Goal: Task Accomplishment & Management: Use online tool/utility

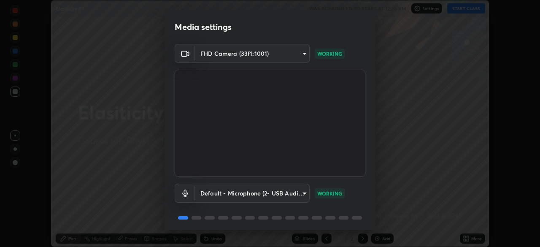
scroll to position [30, 0]
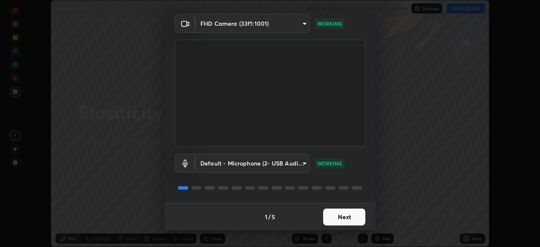
click at [338, 215] on button "Next" at bounding box center [344, 216] width 42 height 17
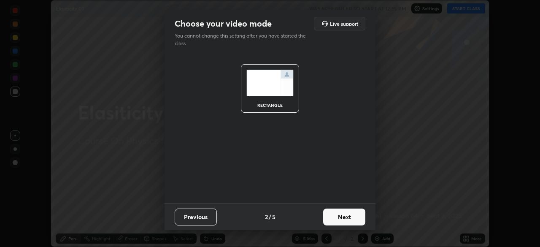
click at [342, 218] on button "Next" at bounding box center [344, 216] width 42 height 17
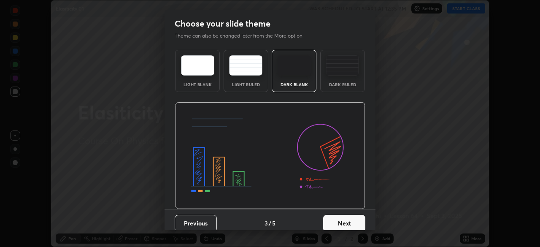
click at [344, 219] on button "Next" at bounding box center [344, 223] width 42 height 17
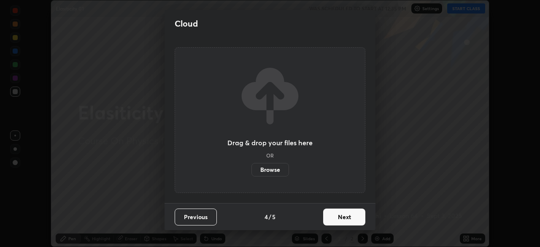
click at [341, 220] on button "Next" at bounding box center [344, 216] width 42 height 17
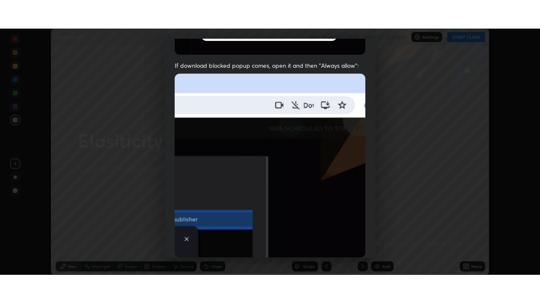
scroll to position [202, 0]
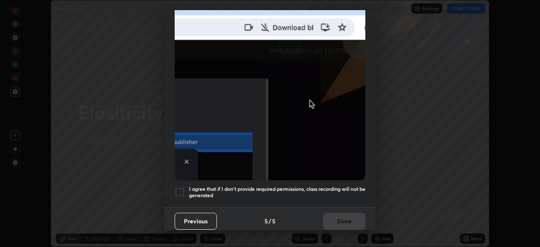
click at [183, 188] on div at bounding box center [179, 192] width 10 height 10
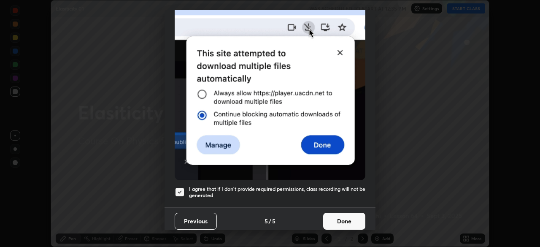
click at [336, 216] on button "Done" at bounding box center [344, 220] width 42 height 17
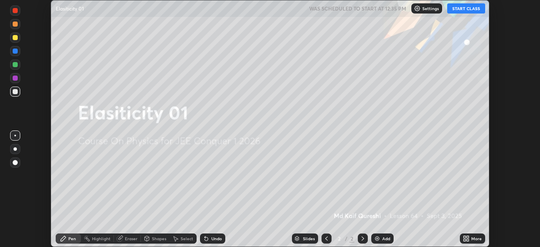
click at [464, 236] on icon at bounding box center [464, 237] width 2 height 2
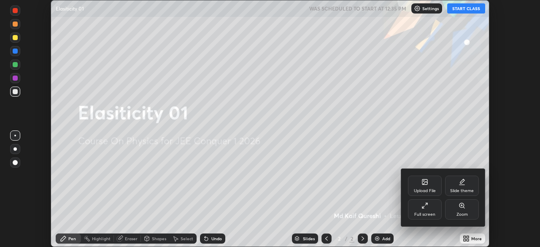
click at [427, 206] on icon at bounding box center [424, 205] width 7 height 7
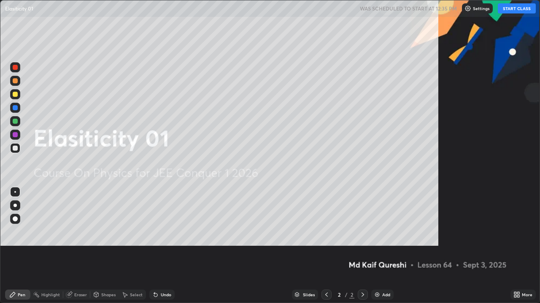
scroll to position [303, 540]
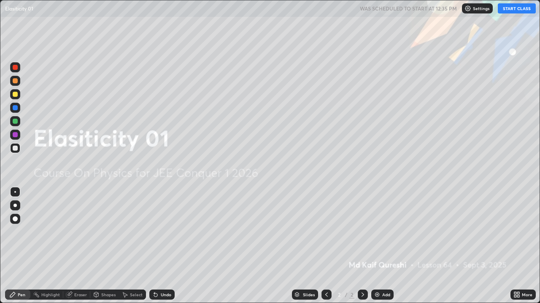
click at [517, 10] on button "START CLASS" at bounding box center [516, 8] width 38 height 10
click at [388, 246] on div "Add" at bounding box center [386, 295] width 8 height 4
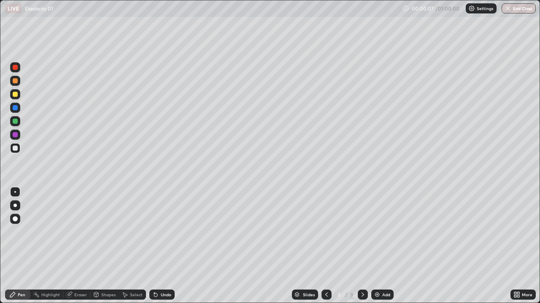
click at [16, 96] on div at bounding box center [15, 94] width 5 height 5
click at [15, 150] on div at bounding box center [15, 148] width 5 height 5
click at [159, 246] on div "Undo" at bounding box center [161, 295] width 25 height 10
click at [158, 246] on div "Undo" at bounding box center [161, 295] width 25 height 10
click at [163, 246] on div "Undo" at bounding box center [166, 295] width 11 height 4
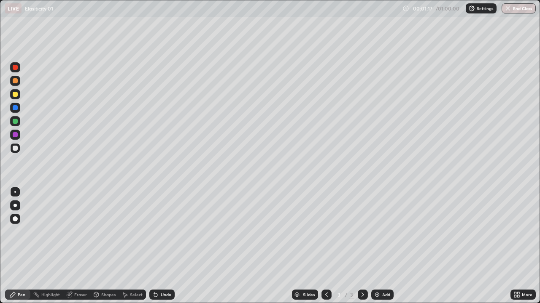
click at [159, 246] on div "Undo" at bounding box center [161, 295] width 25 height 10
click at [14, 95] on div at bounding box center [15, 94] width 5 height 5
click at [16, 152] on div at bounding box center [15, 148] width 10 height 10
click at [166, 246] on div "Undo" at bounding box center [166, 295] width 11 height 4
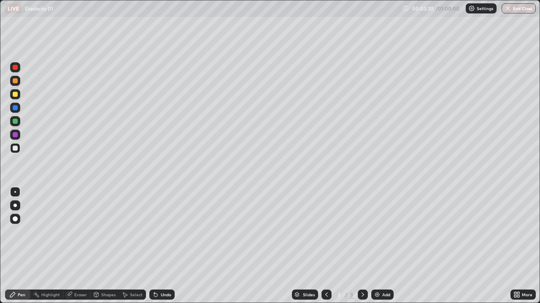
click at [161, 246] on div "Undo" at bounding box center [166, 295] width 11 height 4
click at [16, 95] on div at bounding box center [15, 94] width 5 height 5
click at [16, 152] on div at bounding box center [15, 148] width 10 height 10
click at [16, 148] on div at bounding box center [15, 148] width 5 height 5
click at [159, 246] on div "Undo" at bounding box center [161, 295] width 25 height 10
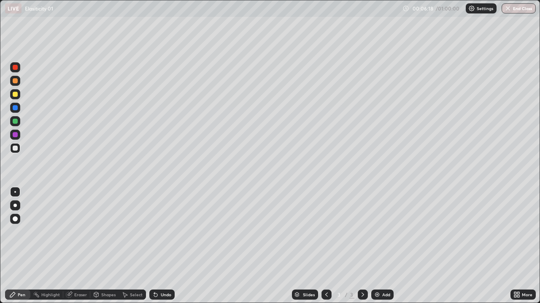
click at [15, 92] on div at bounding box center [15, 94] width 5 height 5
click at [19, 150] on div at bounding box center [15, 148] width 10 height 10
click at [382, 246] on div "Add" at bounding box center [386, 295] width 8 height 4
click at [19, 95] on div at bounding box center [15, 94] width 10 height 10
click at [15, 150] on div at bounding box center [15, 148] width 5 height 5
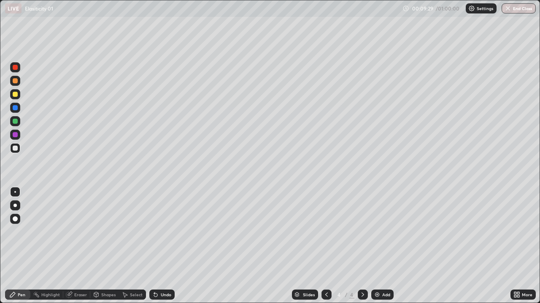
click at [158, 246] on div "Undo" at bounding box center [161, 295] width 25 height 10
click at [165, 246] on div "Undo" at bounding box center [161, 295] width 25 height 10
click at [13, 94] on div at bounding box center [15, 94] width 5 height 5
click at [16, 149] on div at bounding box center [15, 148] width 5 height 5
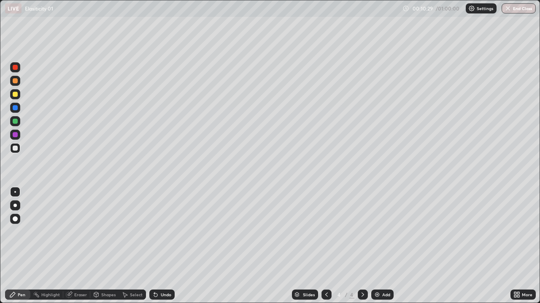
click at [107, 246] on div "Shapes" at bounding box center [108, 295] width 14 height 4
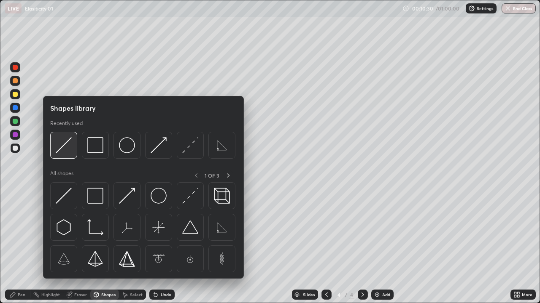
click at [61, 148] on img at bounding box center [64, 145] width 16 height 16
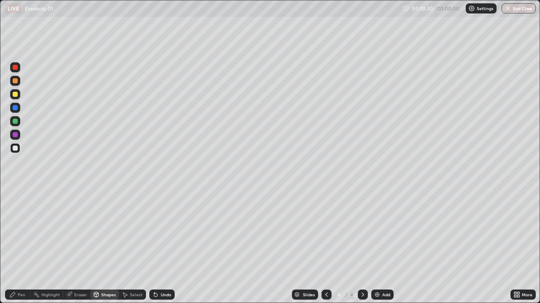
click at [19, 96] on div at bounding box center [15, 94] width 10 height 10
click at [30, 246] on div "Pen" at bounding box center [17, 295] width 25 height 10
click at [15, 95] on div at bounding box center [15, 94] width 5 height 5
click at [326, 246] on icon at bounding box center [326, 295] width 7 height 7
click at [362, 246] on icon at bounding box center [362, 295] width 7 height 7
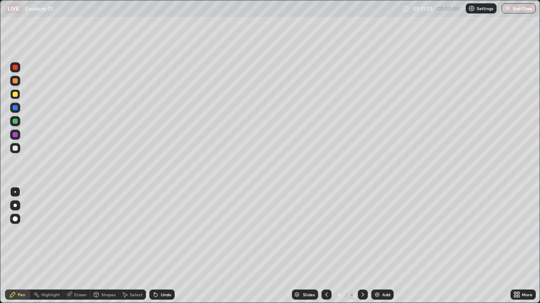
click at [18, 95] on div at bounding box center [15, 94] width 10 height 10
click at [102, 246] on div "Shapes" at bounding box center [104, 295] width 29 height 10
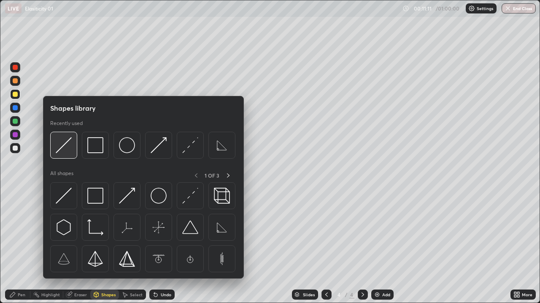
click at [65, 152] on img at bounding box center [64, 145] width 16 height 16
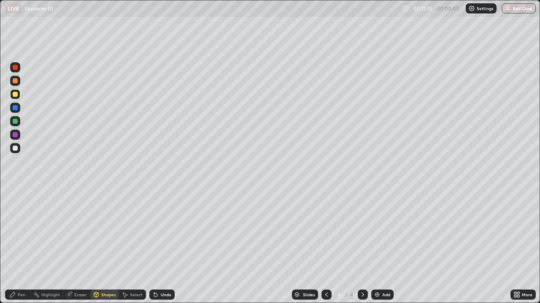
click at [28, 246] on div "Pen" at bounding box center [17, 295] width 25 height 10
click at [14, 151] on div at bounding box center [15, 148] width 10 height 10
click at [166, 246] on div "Undo" at bounding box center [166, 295] width 11 height 4
click at [18, 97] on div at bounding box center [15, 94] width 10 height 10
click at [19, 150] on div at bounding box center [15, 148] width 10 height 10
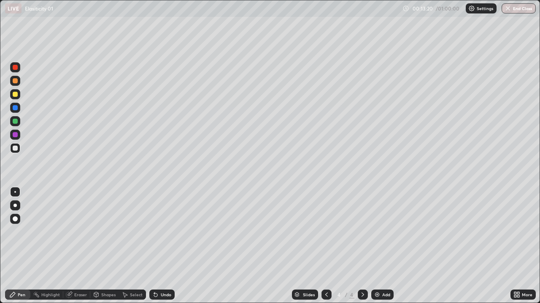
click at [19, 149] on div at bounding box center [15, 148] width 10 height 10
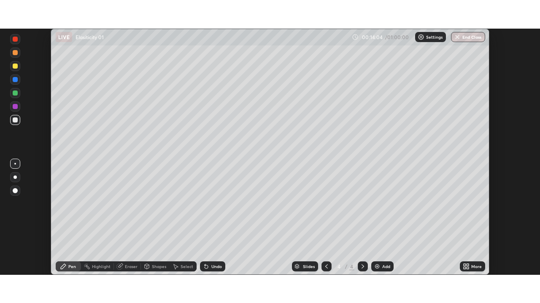
scroll to position [247, 540]
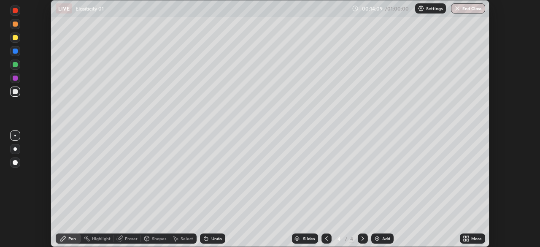
click at [471, 237] on div "More" at bounding box center [476, 238] width 11 height 4
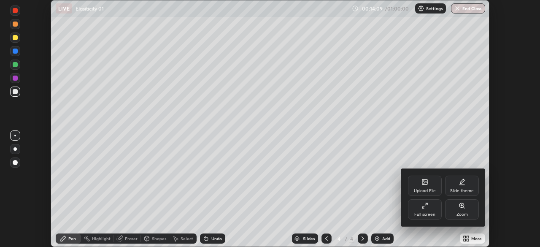
click at [432, 209] on div "Full screen" at bounding box center [425, 209] width 34 height 20
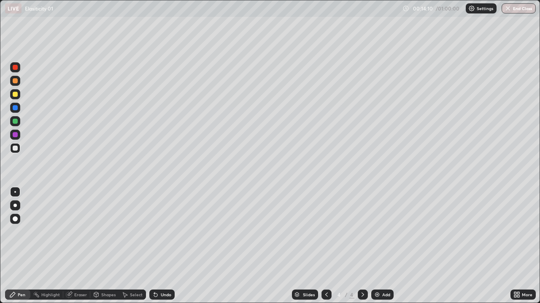
scroll to position [303, 540]
click at [17, 94] on div at bounding box center [15, 94] width 5 height 5
click at [15, 150] on div at bounding box center [15, 148] width 5 height 5
click at [382, 246] on div "Add" at bounding box center [386, 295] width 8 height 4
click at [96, 246] on icon at bounding box center [96, 296] width 0 height 3
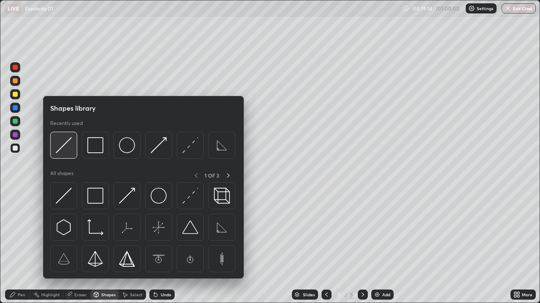
click at [64, 149] on img at bounding box center [64, 145] width 16 height 16
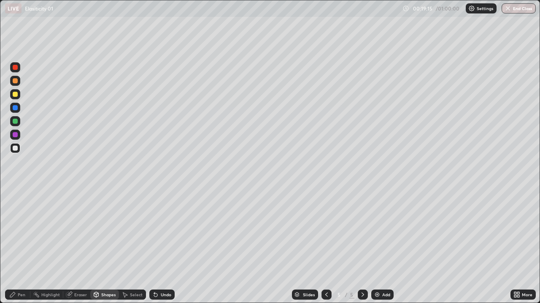
click at [16, 94] on div at bounding box center [15, 94] width 5 height 5
click at [102, 246] on div "Shapes" at bounding box center [104, 295] width 29 height 10
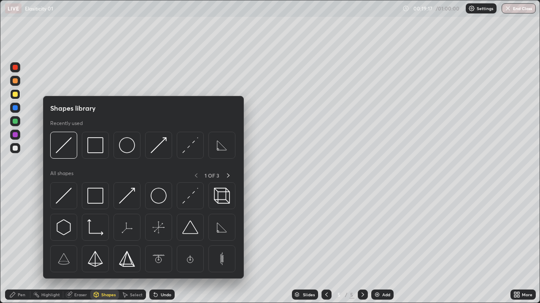
click at [102, 246] on div "Shapes" at bounding box center [104, 295] width 29 height 10
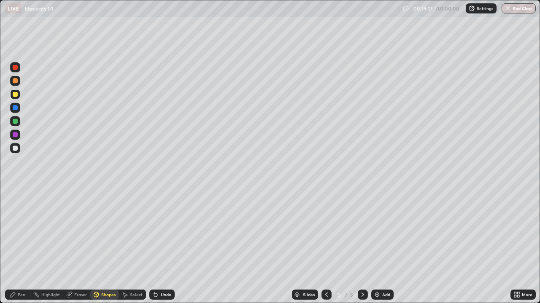
click at [101, 246] on div "Shapes" at bounding box center [108, 295] width 14 height 4
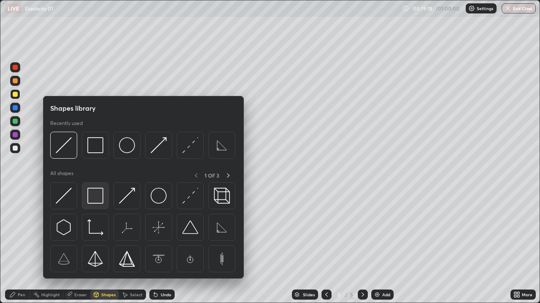
click at [93, 201] on img at bounding box center [95, 196] width 16 height 16
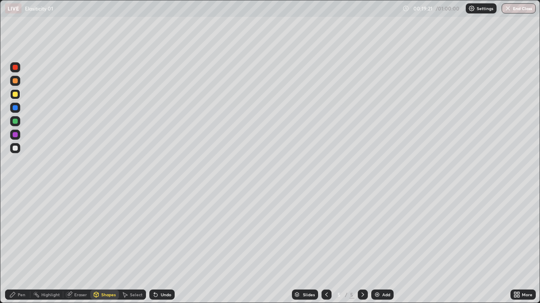
click at [15, 149] on div at bounding box center [15, 148] width 5 height 5
click at [161, 246] on div "Undo" at bounding box center [166, 295] width 11 height 4
click at [23, 246] on div "Pen" at bounding box center [22, 295] width 8 height 4
click at [15, 96] on div at bounding box center [15, 94] width 5 height 5
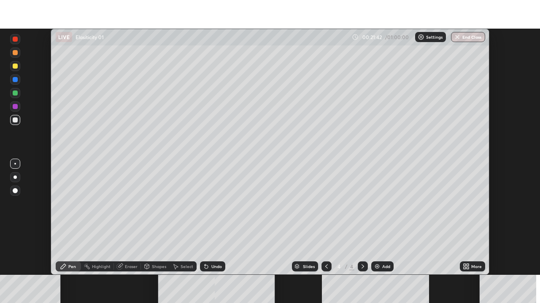
scroll to position [247, 540]
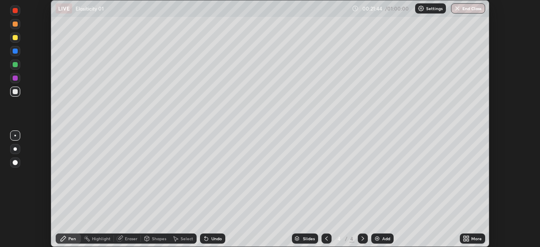
click at [467, 236] on icon at bounding box center [467, 237] width 2 height 2
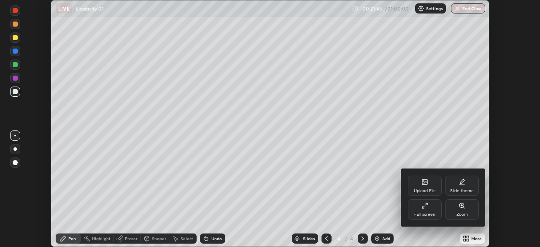
click at [427, 213] on div "Full screen" at bounding box center [424, 214] width 21 height 4
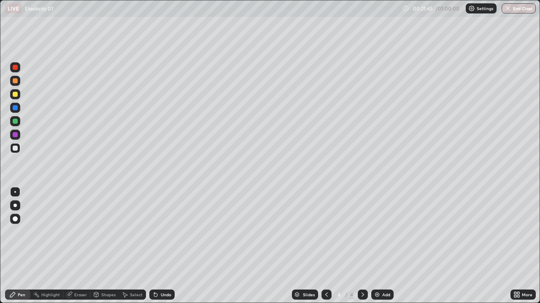
scroll to position [303, 540]
click at [383, 246] on div "Add" at bounding box center [382, 295] width 22 height 10
click at [16, 94] on div at bounding box center [15, 94] width 5 height 5
click at [106, 246] on div "Shapes" at bounding box center [108, 295] width 14 height 4
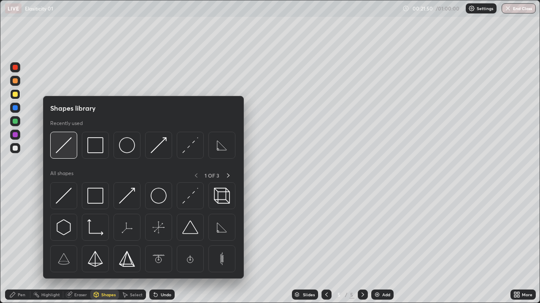
click at [65, 150] on img at bounding box center [64, 145] width 16 height 16
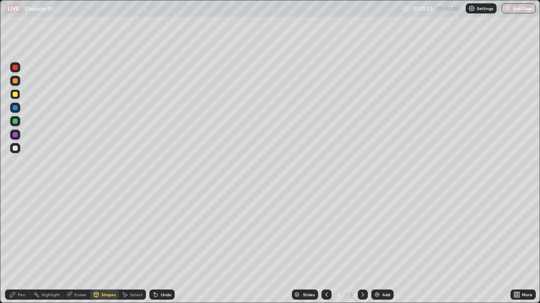
click at [108, 246] on div "Shapes" at bounding box center [108, 295] width 14 height 4
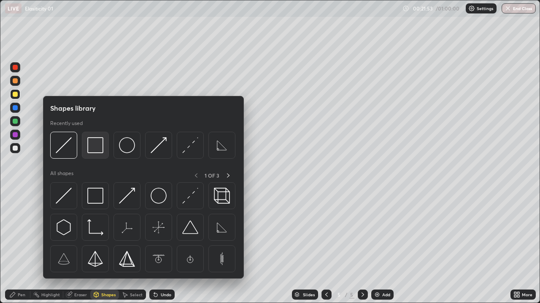
click at [96, 147] on img at bounding box center [95, 145] width 16 height 16
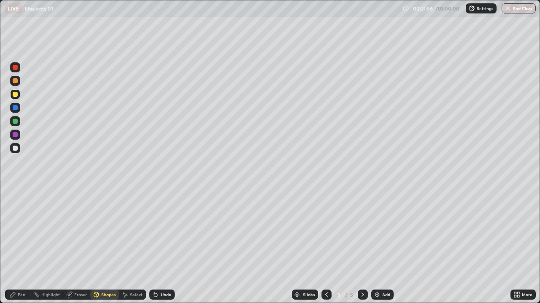
click at [15, 150] on div at bounding box center [15, 148] width 5 height 5
click at [161, 246] on div "Undo" at bounding box center [166, 295] width 11 height 4
click at [101, 246] on div "Shapes" at bounding box center [104, 295] width 29 height 10
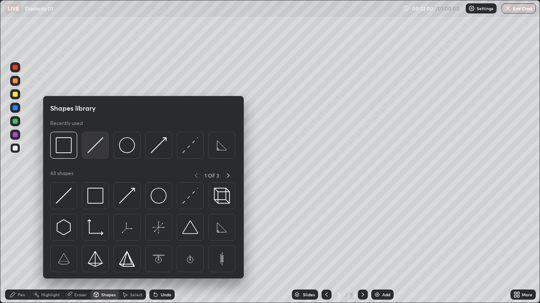
click at [92, 148] on img at bounding box center [95, 145] width 16 height 16
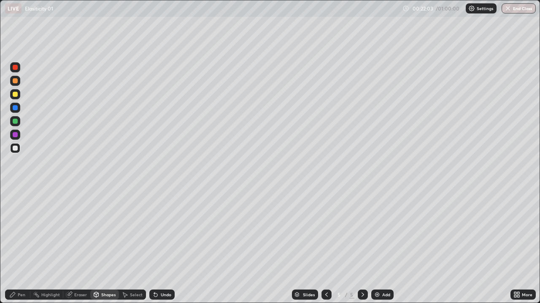
click at [19, 246] on div "Pen" at bounding box center [22, 295] width 8 height 4
click at [15, 148] on div at bounding box center [15, 148] width 5 height 5
click at [163, 246] on div "Undo" at bounding box center [166, 295] width 11 height 4
click at [75, 246] on div "Eraser" at bounding box center [80, 295] width 13 height 4
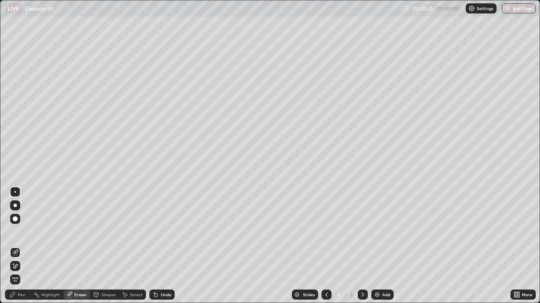
click at [21, 246] on div "Pen" at bounding box center [22, 295] width 8 height 4
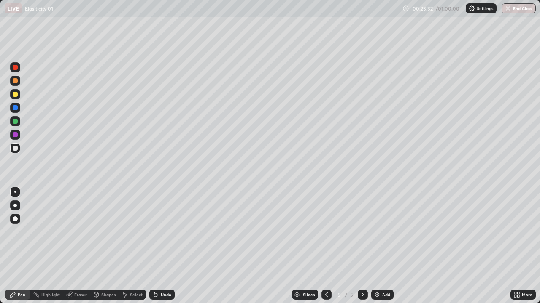
click at [162, 246] on div "Undo" at bounding box center [166, 295] width 11 height 4
click at [18, 98] on div at bounding box center [15, 94] width 10 height 10
click at [12, 98] on div at bounding box center [15, 94] width 10 height 10
click at [164, 246] on div "Undo" at bounding box center [166, 295] width 11 height 4
click at [102, 246] on div "Shapes" at bounding box center [108, 295] width 14 height 4
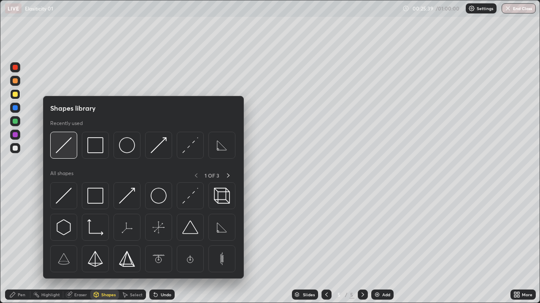
click at [62, 153] on img at bounding box center [64, 145] width 16 height 16
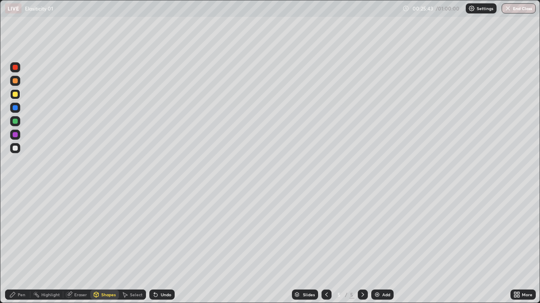
click at [104, 246] on div "Shapes" at bounding box center [108, 295] width 14 height 4
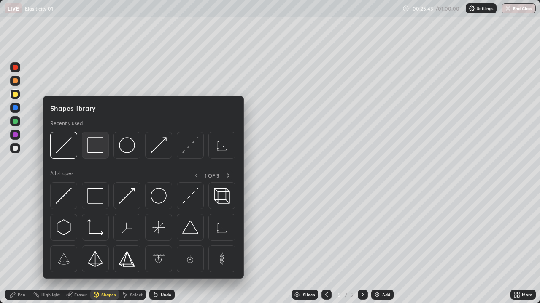
click at [90, 148] on img at bounding box center [95, 145] width 16 height 16
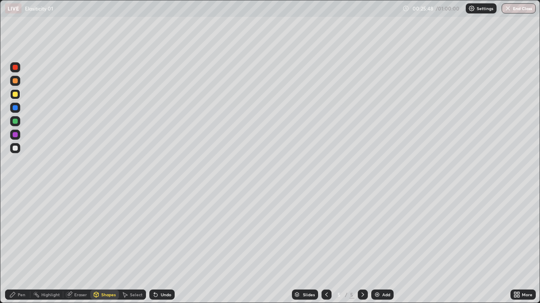
click at [24, 246] on div "Pen" at bounding box center [17, 295] width 25 height 10
click at [14, 148] on div at bounding box center [15, 148] width 5 height 5
click at [107, 246] on div "Shapes" at bounding box center [108, 295] width 14 height 4
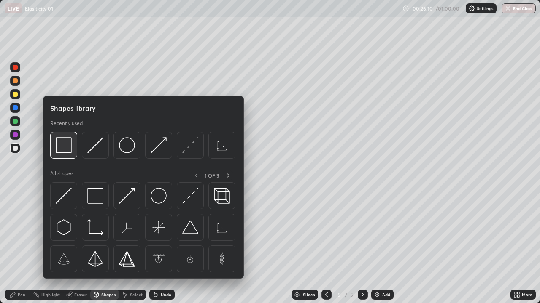
click at [65, 148] on img at bounding box center [64, 145] width 16 height 16
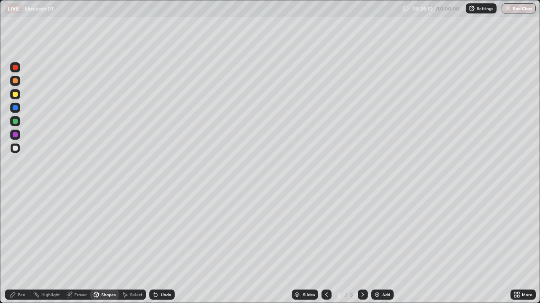
click at [15, 107] on div at bounding box center [15, 107] width 5 height 5
click at [165, 246] on div "Undo" at bounding box center [166, 295] width 11 height 4
click at [13, 111] on div at bounding box center [15, 108] width 10 height 10
click at [102, 246] on div "Shapes" at bounding box center [108, 295] width 14 height 4
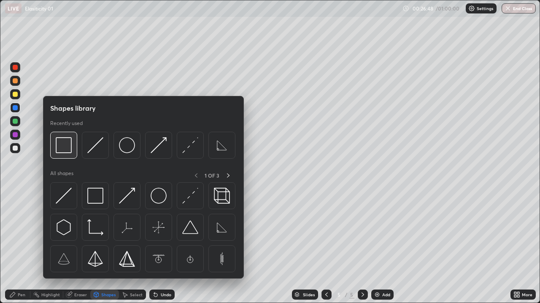
click at [59, 150] on img at bounding box center [64, 145] width 16 height 16
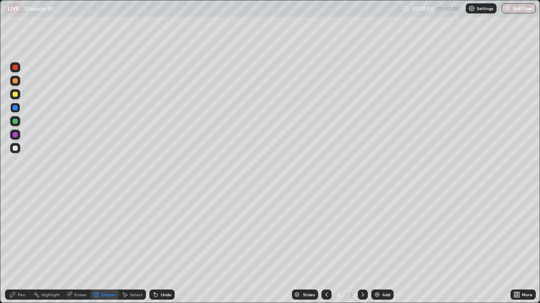
click at [14, 148] on div at bounding box center [15, 148] width 5 height 5
click at [166, 246] on div "Undo" at bounding box center [166, 295] width 11 height 4
click at [23, 246] on div "Pen" at bounding box center [22, 295] width 8 height 4
click at [163, 246] on div "Undo" at bounding box center [166, 295] width 11 height 4
click at [158, 246] on div "Undo" at bounding box center [161, 295] width 25 height 10
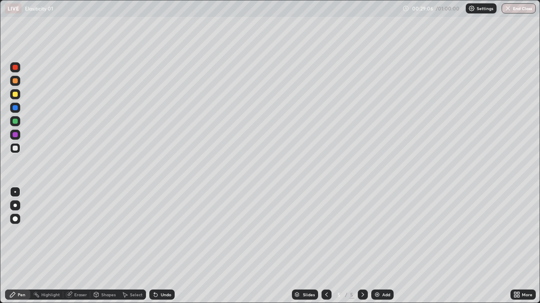
click at [158, 246] on div "Undo" at bounding box center [161, 295] width 25 height 10
click at [385, 246] on div "Add" at bounding box center [386, 295] width 8 height 4
click at [16, 95] on div at bounding box center [15, 94] width 5 height 5
click at [160, 246] on div "Undo" at bounding box center [161, 295] width 25 height 10
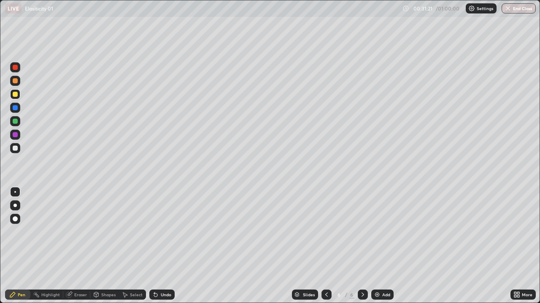
click at [16, 149] on div at bounding box center [15, 148] width 5 height 5
click at [107, 246] on div "Shapes" at bounding box center [104, 295] width 29 height 10
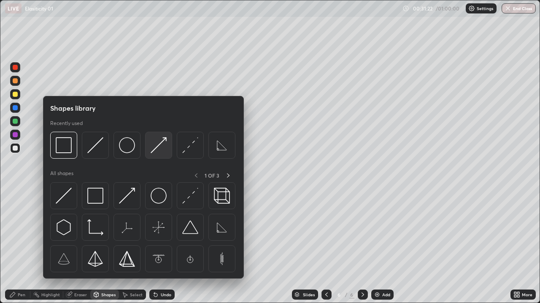
click at [156, 149] on img at bounding box center [158, 145] width 16 height 16
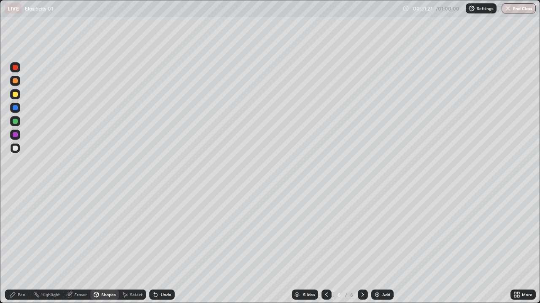
click at [161, 246] on div "Undo" at bounding box center [161, 295] width 25 height 10
click at [162, 246] on div "Undo" at bounding box center [166, 295] width 11 height 4
click at [16, 246] on div "Pen" at bounding box center [17, 295] width 25 height 10
click at [14, 147] on div at bounding box center [15, 148] width 5 height 5
click at [15, 150] on div at bounding box center [15, 148] width 5 height 5
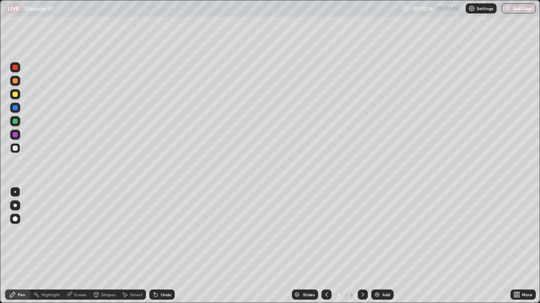
click at [13, 82] on div at bounding box center [15, 80] width 5 height 5
click at [13, 147] on div at bounding box center [15, 148] width 5 height 5
click at [16, 107] on div at bounding box center [15, 107] width 5 height 5
click at [16, 148] on div at bounding box center [15, 148] width 5 height 5
click at [17, 134] on div at bounding box center [15, 134] width 5 height 5
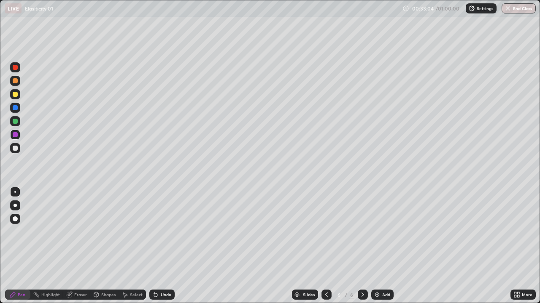
click at [13, 149] on div at bounding box center [15, 148] width 5 height 5
click at [160, 246] on div "Undo" at bounding box center [161, 295] width 25 height 10
click at [161, 246] on div "Undo" at bounding box center [161, 295] width 25 height 10
click at [164, 246] on div "Undo" at bounding box center [166, 295] width 11 height 4
click at [11, 148] on div at bounding box center [15, 148] width 10 height 10
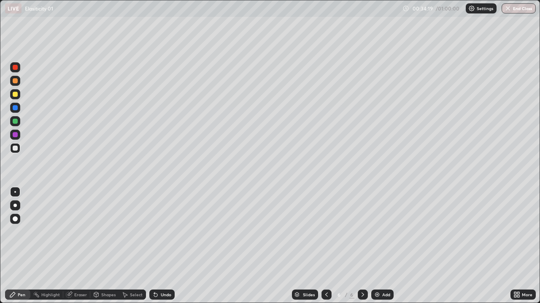
click at [107, 246] on div "Shapes" at bounding box center [108, 295] width 14 height 4
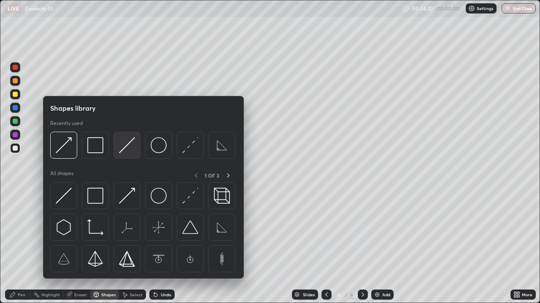
click at [127, 149] on img at bounding box center [127, 145] width 16 height 16
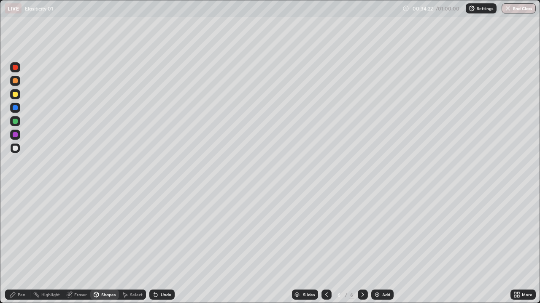
click at [15, 150] on div at bounding box center [15, 148] width 5 height 5
click at [161, 246] on div "Undo" at bounding box center [161, 295] width 25 height 10
click at [21, 246] on div "Pen" at bounding box center [22, 295] width 8 height 4
click at [19, 152] on div at bounding box center [15, 148] width 10 height 10
click at [17, 150] on div at bounding box center [15, 148] width 5 height 5
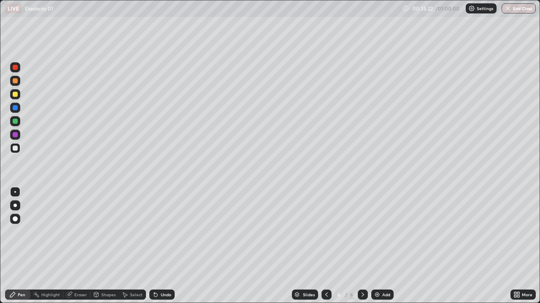
click at [14, 150] on div at bounding box center [15, 148] width 5 height 5
click at [109, 246] on div "Shapes" at bounding box center [104, 295] width 29 height 10
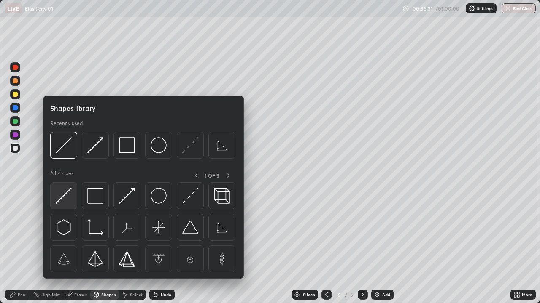
click at [60, 203] on img at bounding box center [64, 196] width 16 height 16
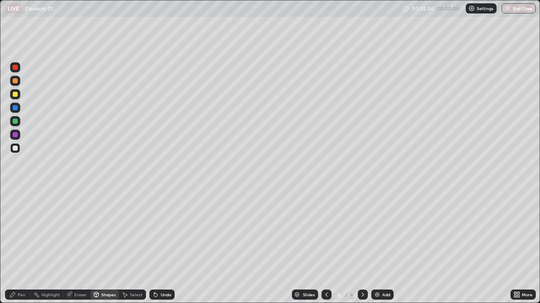
click at [15, 151] on div at bounding box center [15, 148] width 10 height 10
click at [156, 246] on icon at bounding box center [155, 295] width 7 height 7
click at [23, 246] on div "Pen" at bounding box center [22, 295] width 8 height 4
click at [14, 150] on div at bounding box center [15, 148] width 5 height 5
click at [19, 123] on div at bounding box center [15, 121] width 10 height 10
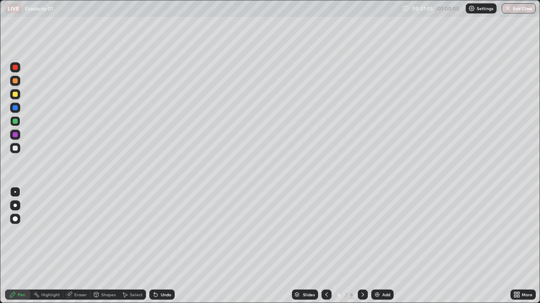
click at [159, 246] on div "Undo" at bounding box center [161, 295] width 25 height 10
click at [15, 150] on div at bounding box center [15, 148] width 5 height 5
click at [13, 108] on div at bounding box center [15, 107] width 5 height 5
click at [78, 246] on div "Eraser" at bounding box center [80, 295] width 13 height 4
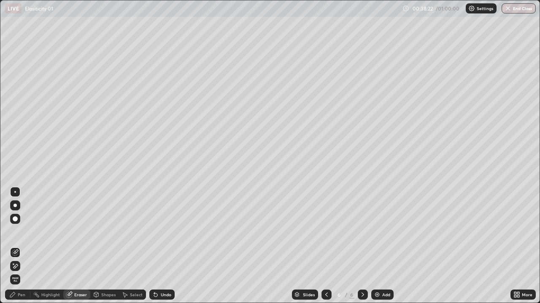
click at [106, 246] on div "Shapes" at bounding box center [104, 295] width 29 height 10
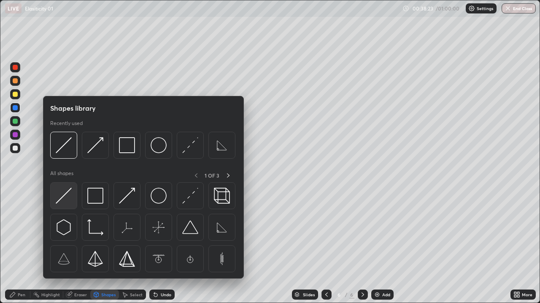
click at [63, 201] on img at bounding box center [64, 196] width 16 height 16
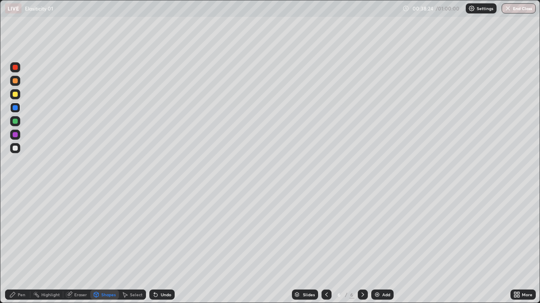
click at [17, 148] on div at bounding box center [15, 148] width 5 height 5
click at [161, 246] on div "Undo" at bounding box center [166, 295] width 11 height 4
click at [23, 246] on div "Pen" at bounding box center [17, 295] width 25 height 10
click at [161, 246] on div "Undo" at bounding box center [166, 295] width 11 height 4
click at [523, 11] on button "End Class" at bounding box center [518, 8] width 34 height 10
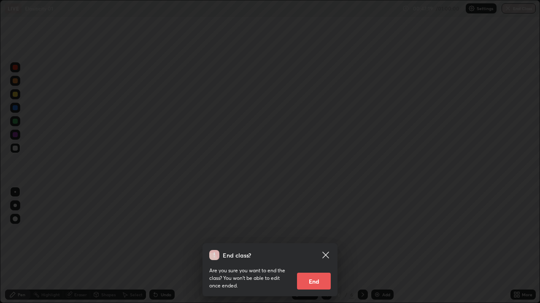
click at [317, 246] on button "End" at bounding box center [314, 281] width 34 height 17
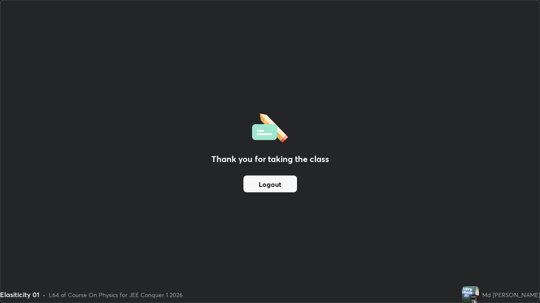
click at [272, 186] on button "Logout" at bounding box center [270, 184] width 54 height 17
